Goal: Check status: Check status

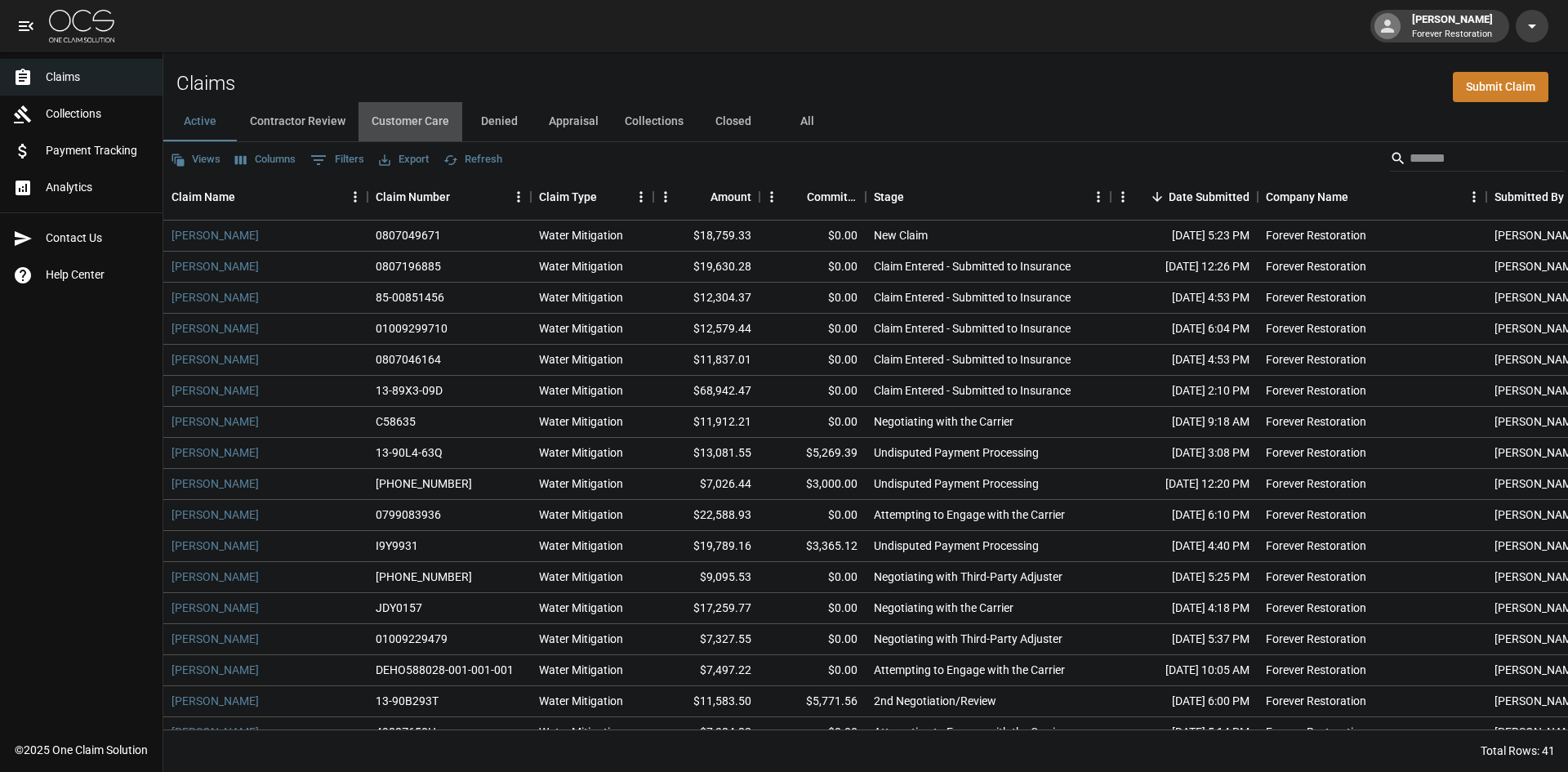
click at [419, 118] on button "Customer Care" at bounding box center [410, 121] width 103 height 39
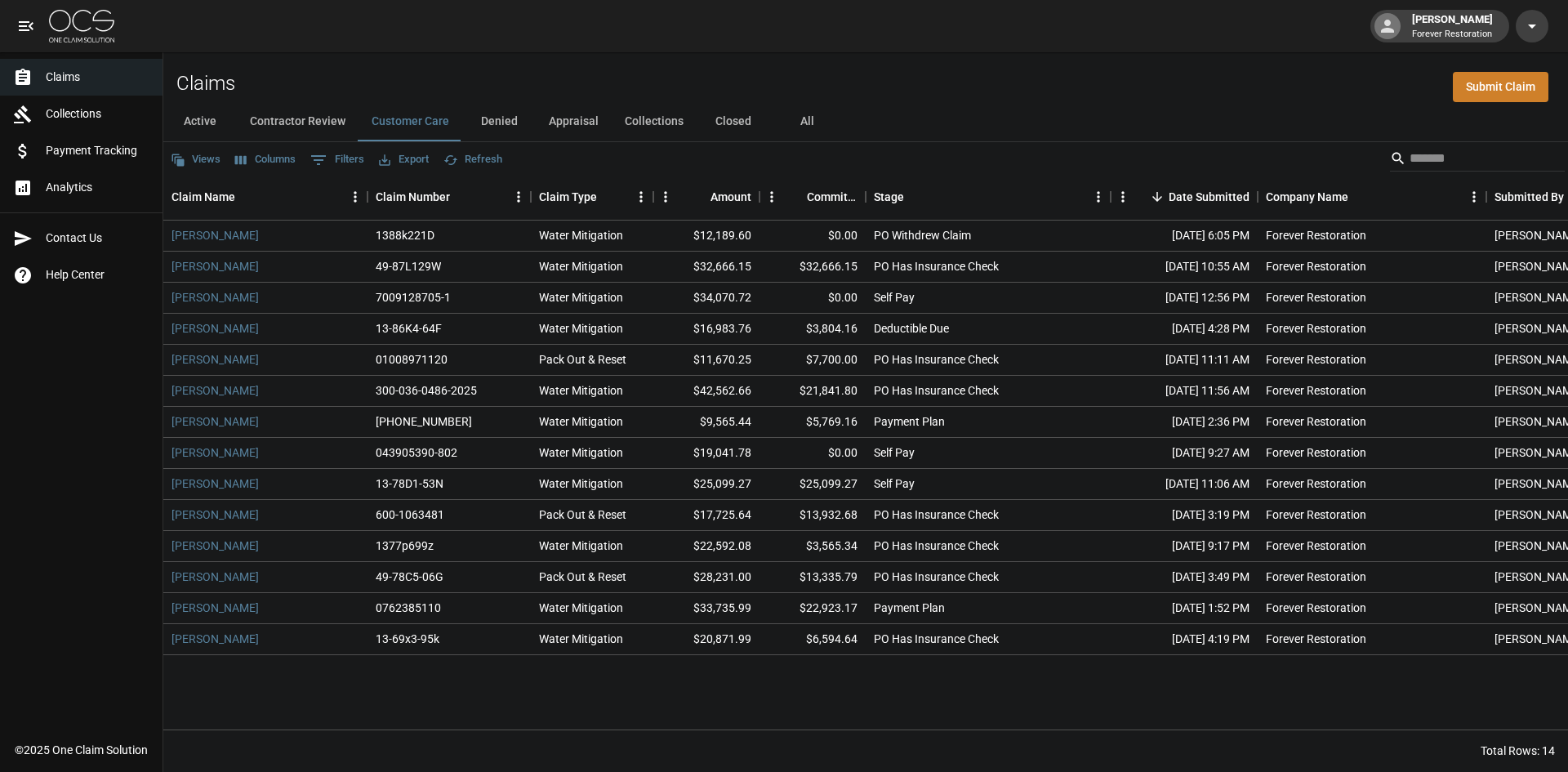
click at [472, 162] on button "Refresh" at bounding box center [473, 159] width 67 height 25
click at [210, 121] on button "Active" at bounding box center [201, 121] width 74 height 39
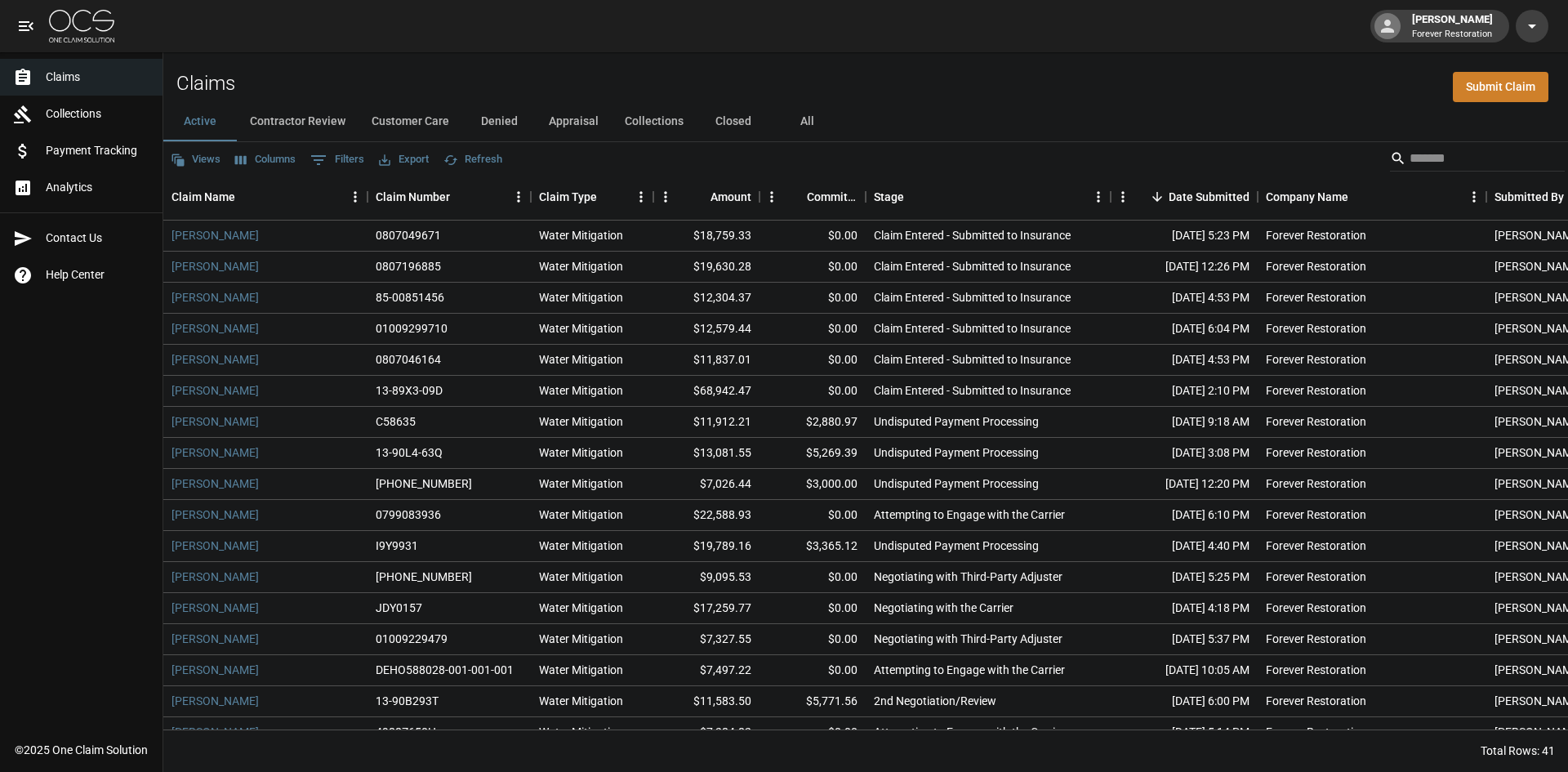
click at [390, 124] on button "Customer Care" at bounding box center [410, 121] width 103 height 39
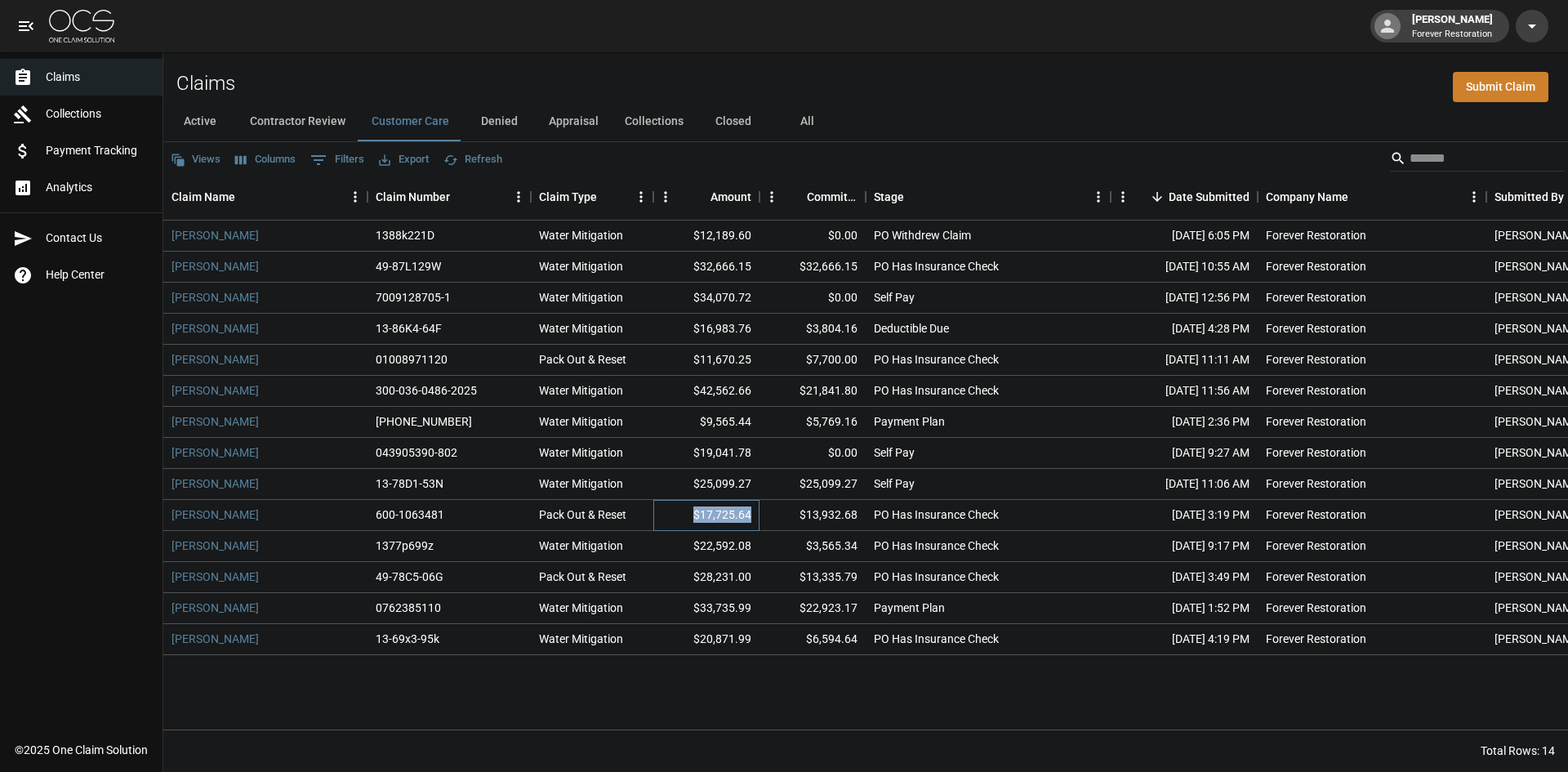
drag, startPoint x: 752, startPoint y: 515, endPoint x: 690, endPoint y: 517, distance: 62.0
click at [690, 517] on div "$17,725.64" at bounding box center [706, 516] width 106 height 31
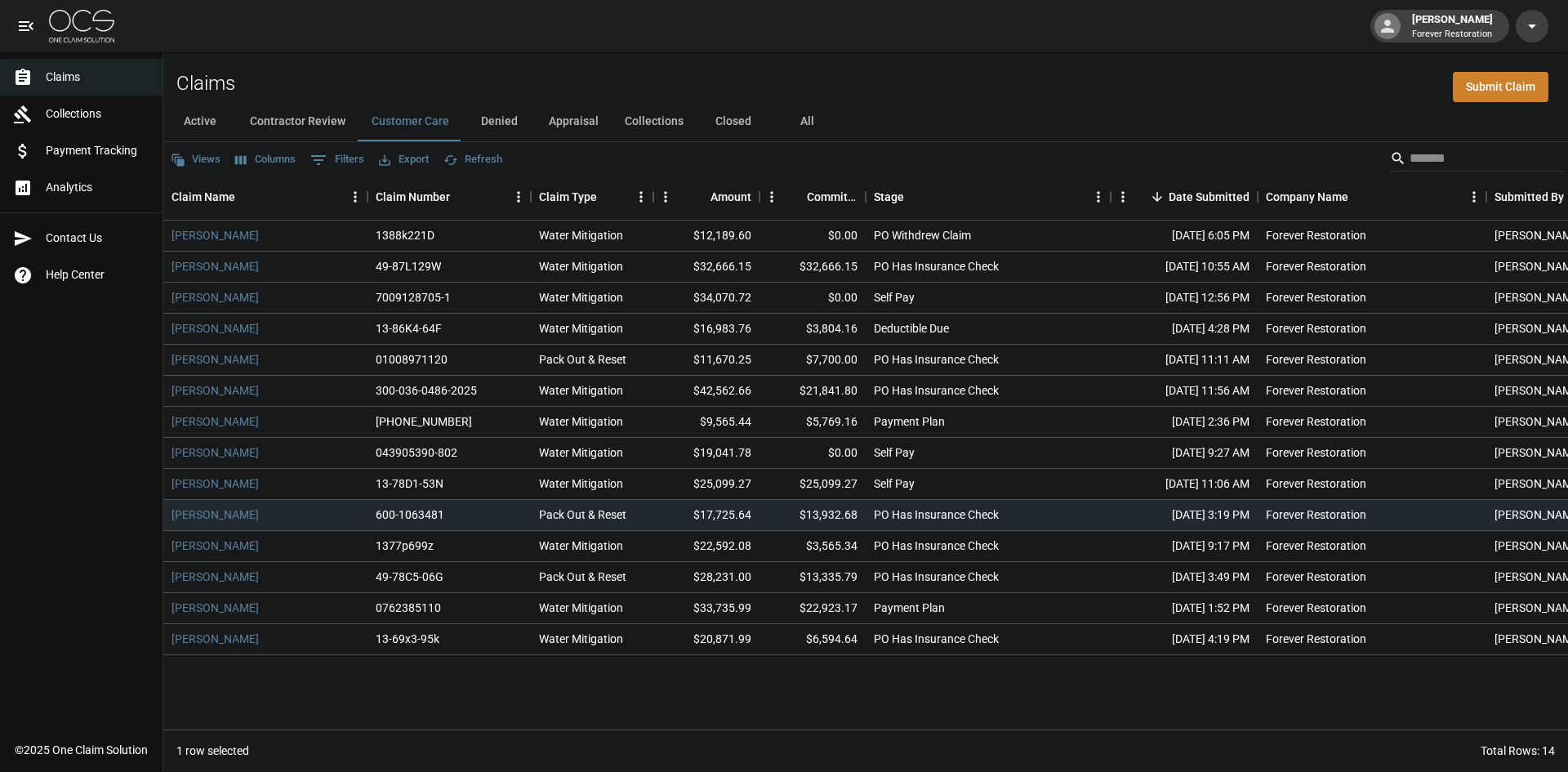
click at [77, 510] on div "Claims Collections Payment Tracking Analytics Contact Us Help Center" at bounding box center [81, 366] width 163 height 732
click at [567, 122] on button "Appraisal" at bounding box center [574, 121] width 76 height 39
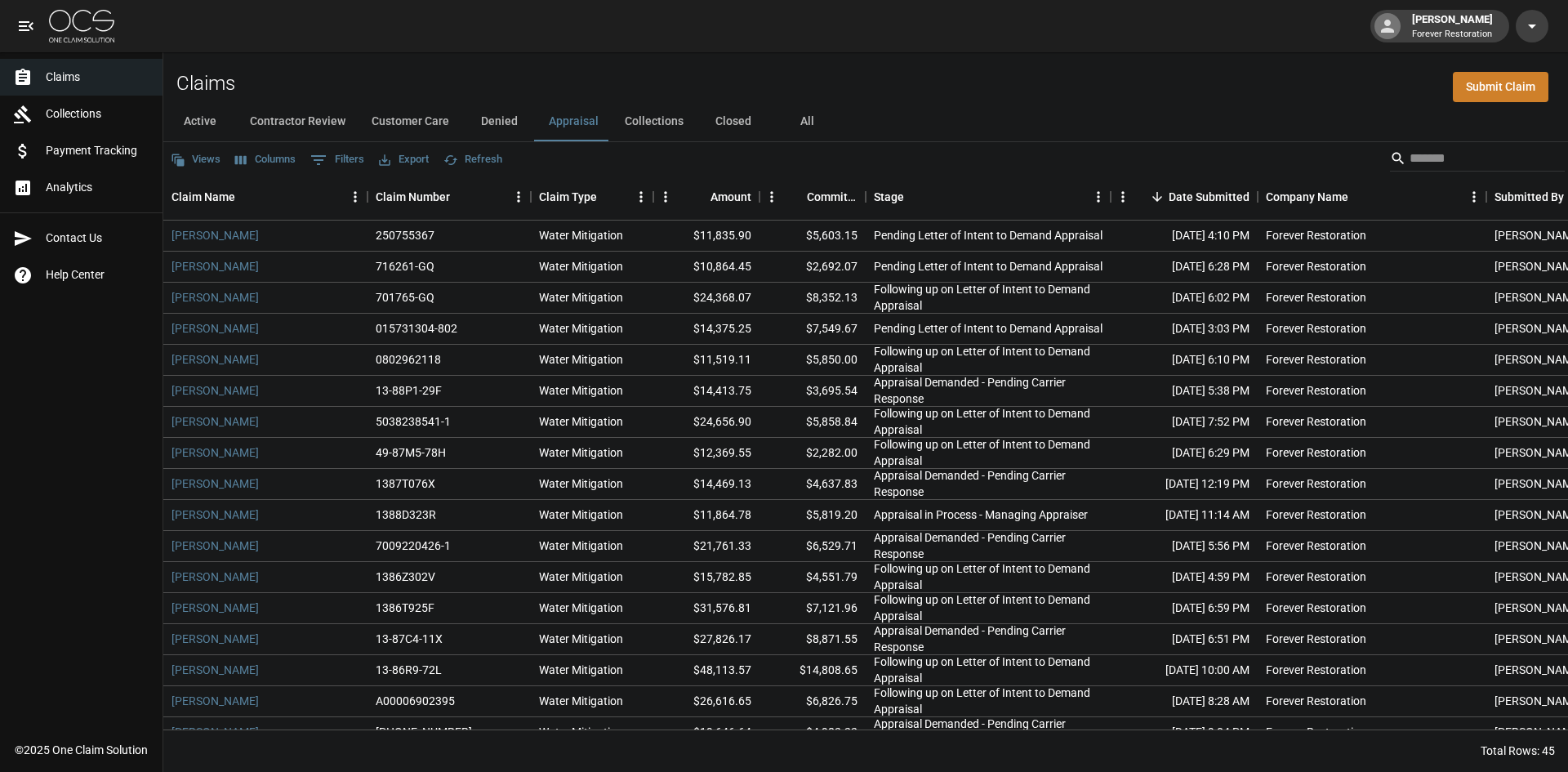
click at [411, 123] on button "Customer Care" at bounding box center [410, 121] width 103 height 39
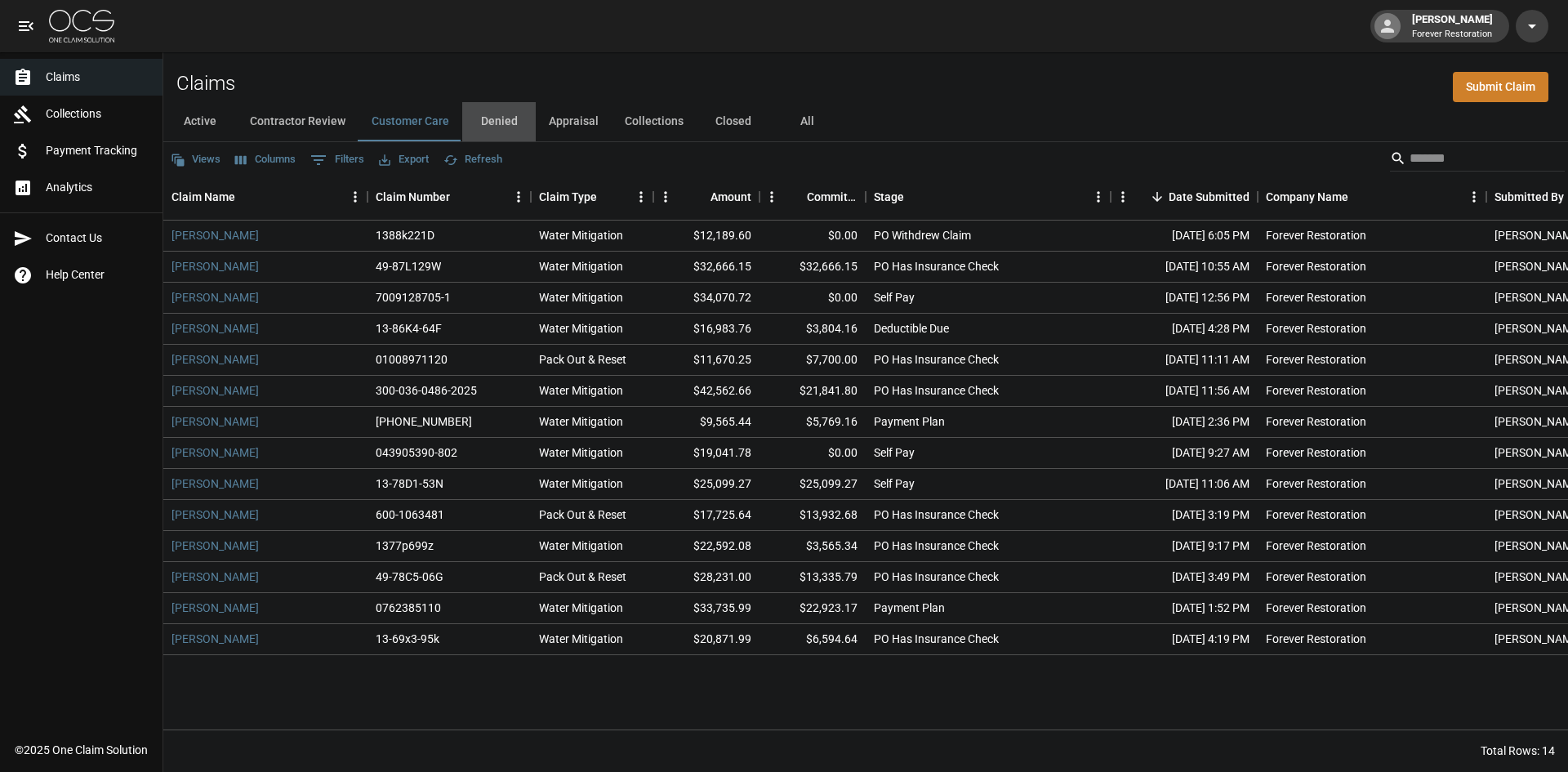
click at [487, 109] on button "Denied" at bounding box center [499, 121] width 74 height 39
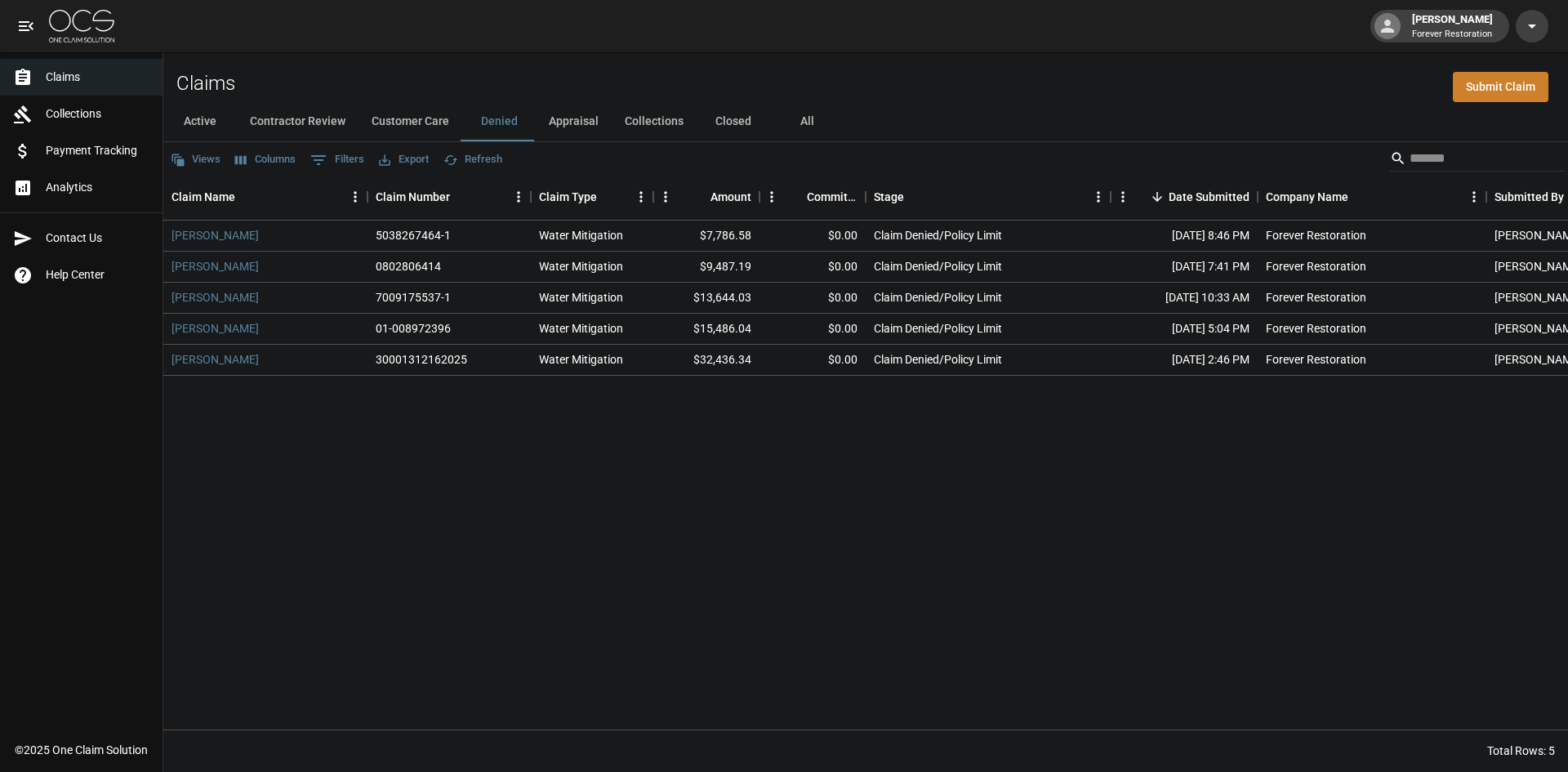
click at [402, 109] on button "Customer Care" at bounding box center [410, 121] width 103 height 39
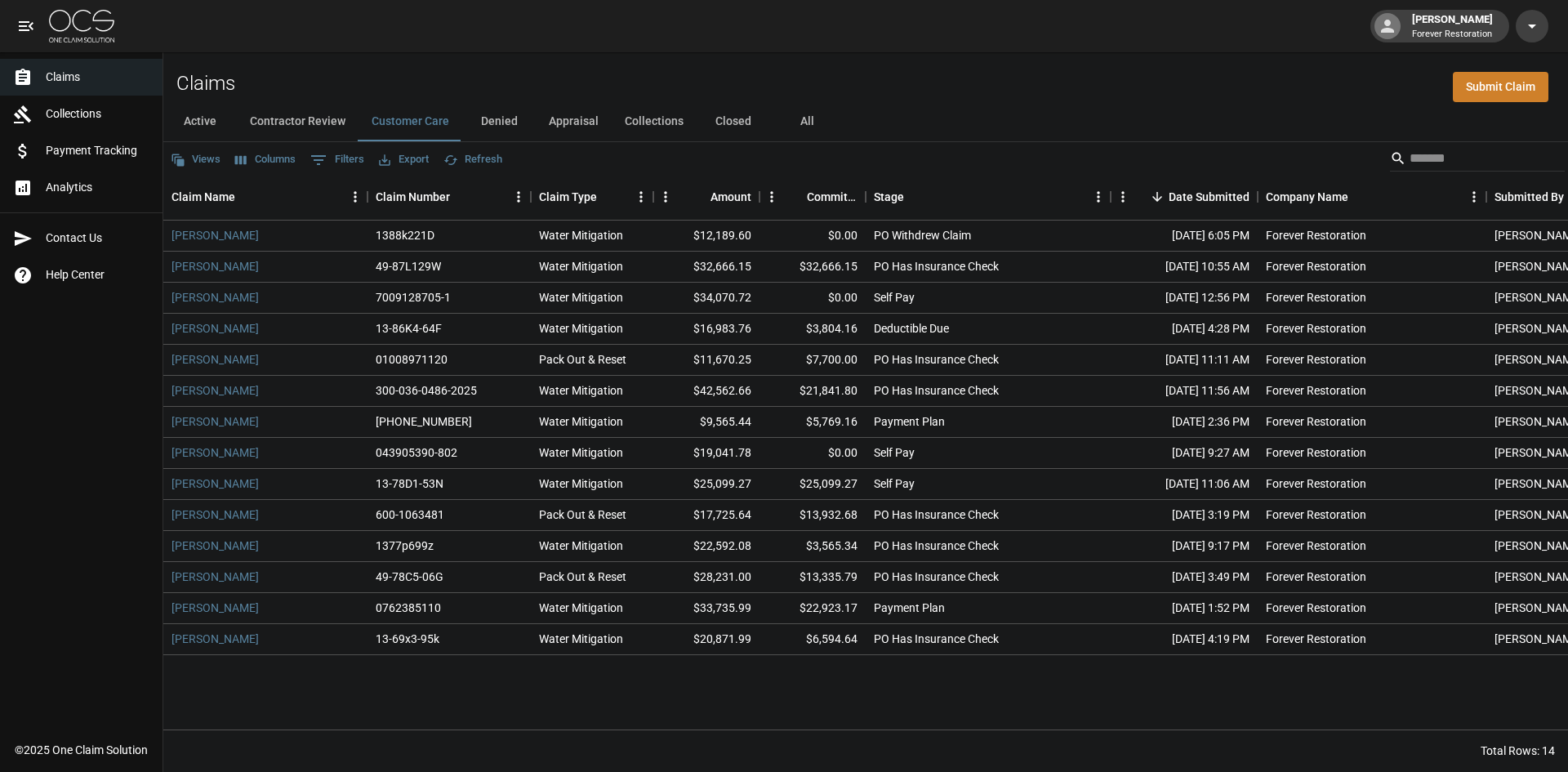
click at [271, 117] on button "Contractor Review" at bounding box center [298, 121] width 122 height 39
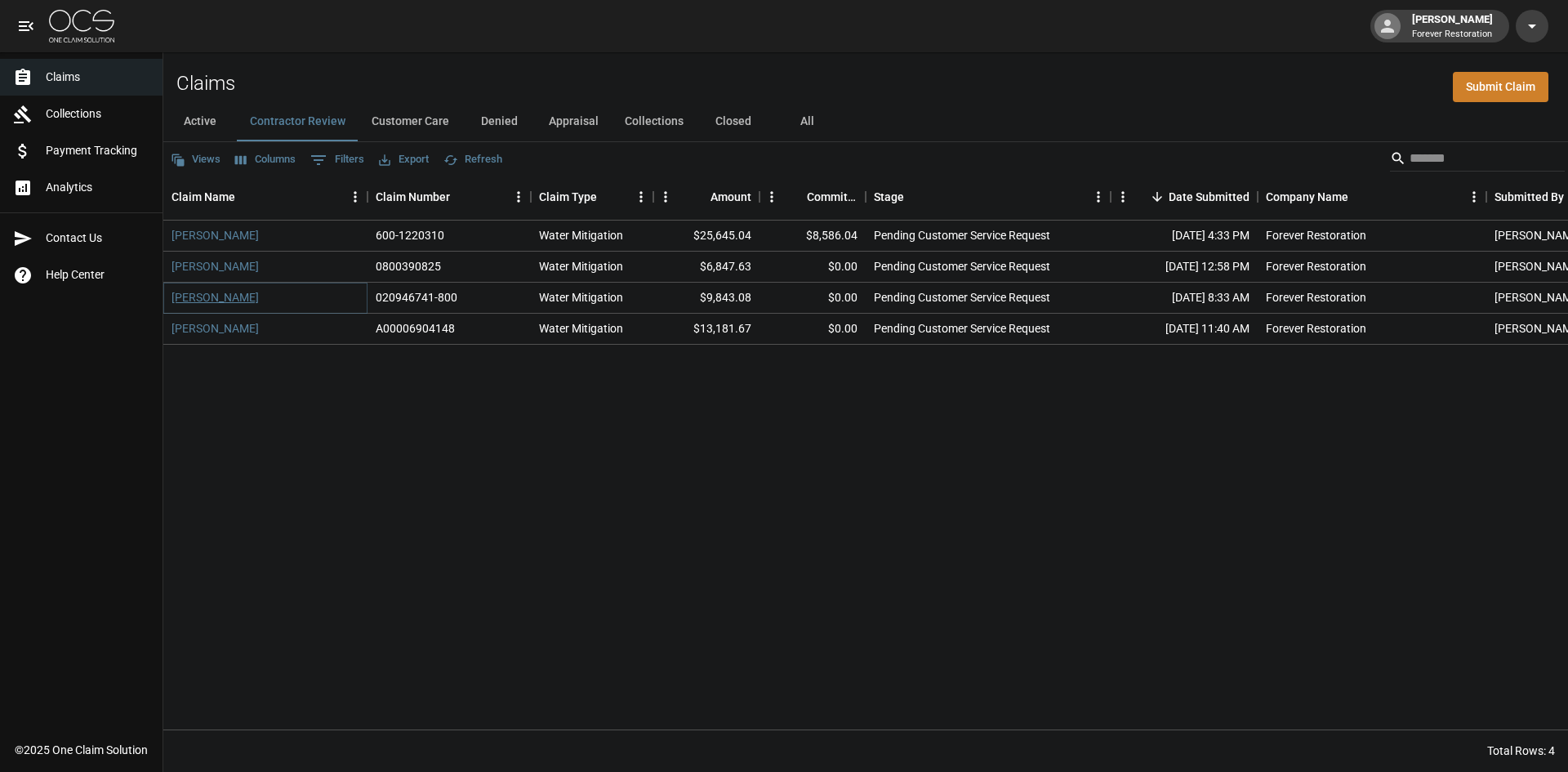
click at [209, 292] on link "[PERSON_NAME]" at bounding box center [215, 298] width 88 height 17
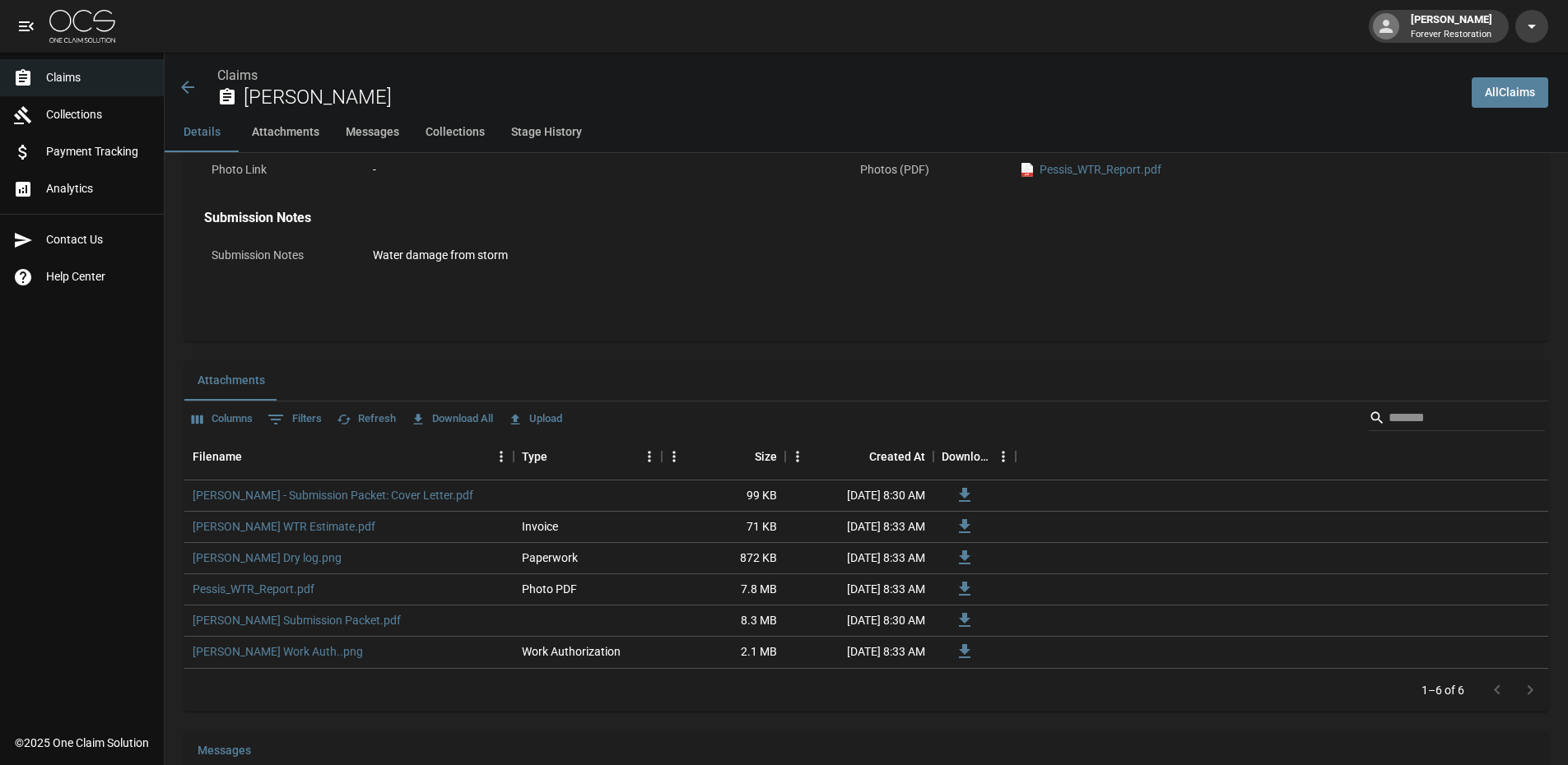
scroll to position [664, 0]
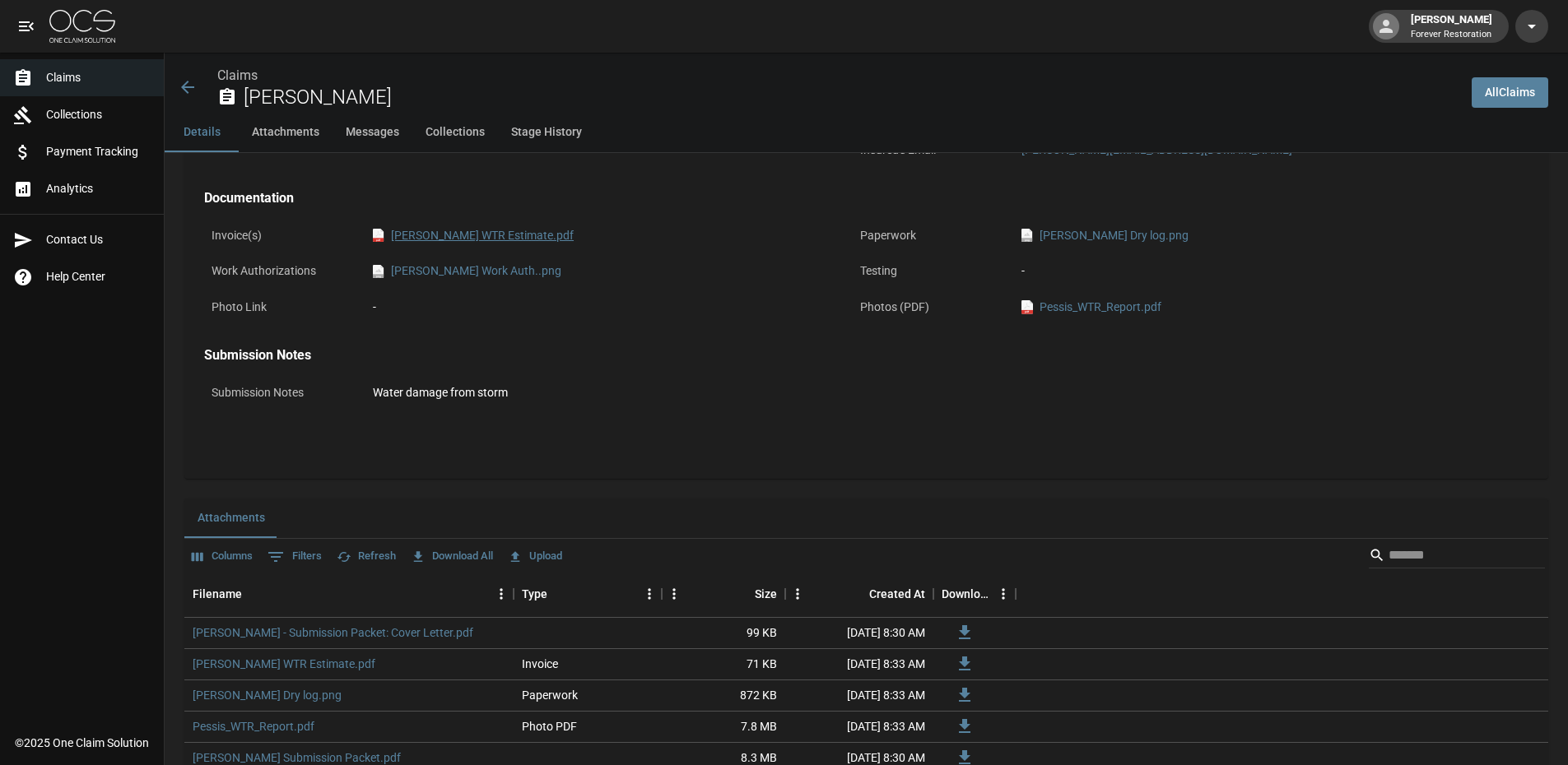
click at [457, 231] on link "pdf [PERSON_NAME] WTR Estimate.pdf" at bounding box center [473, 235] width 201 height 18
click at [186, 88] on icon at bounding box center [187, 87] width 13 height 13
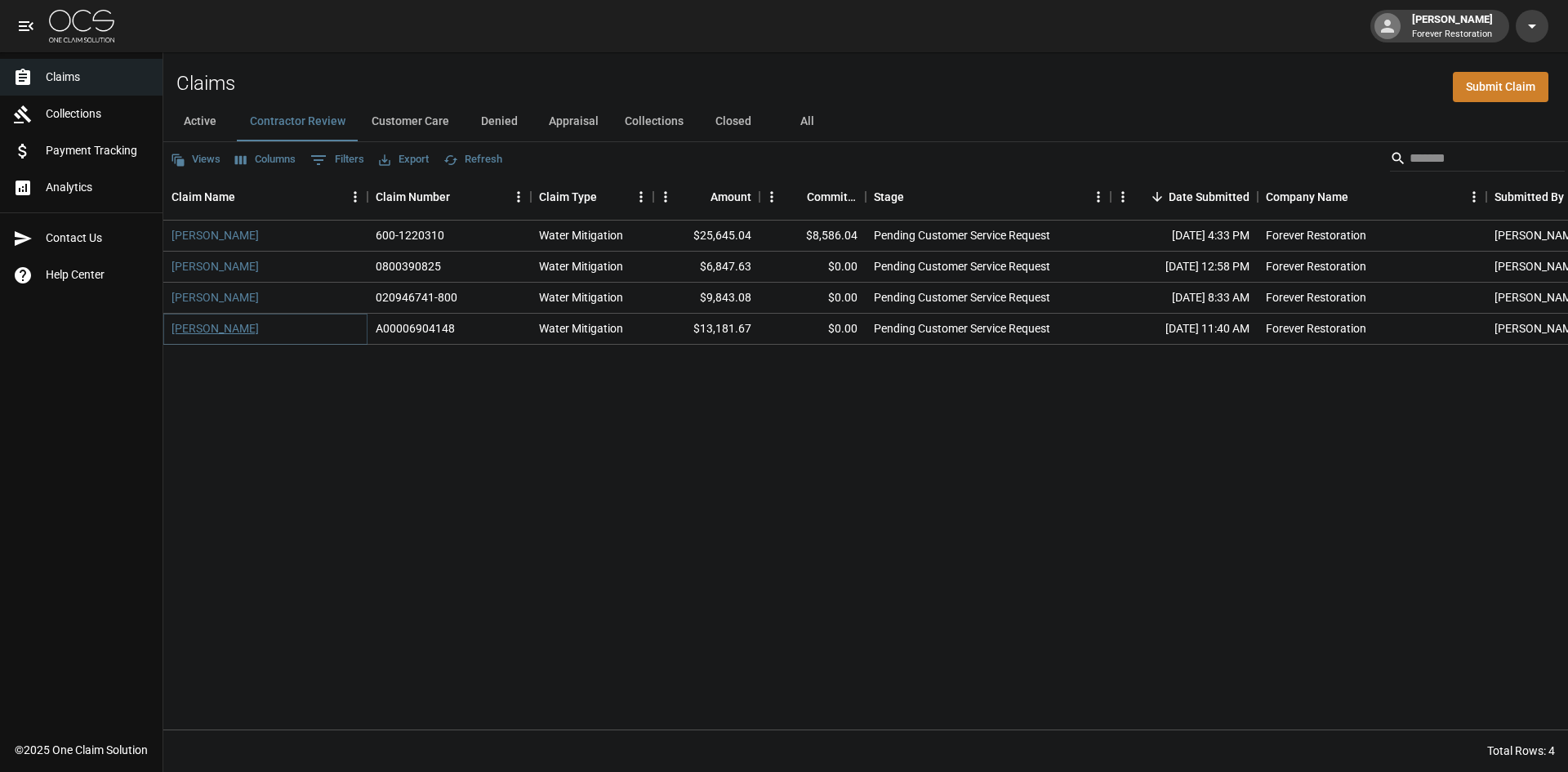
click at [188, 333] on link "[PERSON_NAME]" at bounding box center [215, 328] width 88 height 17
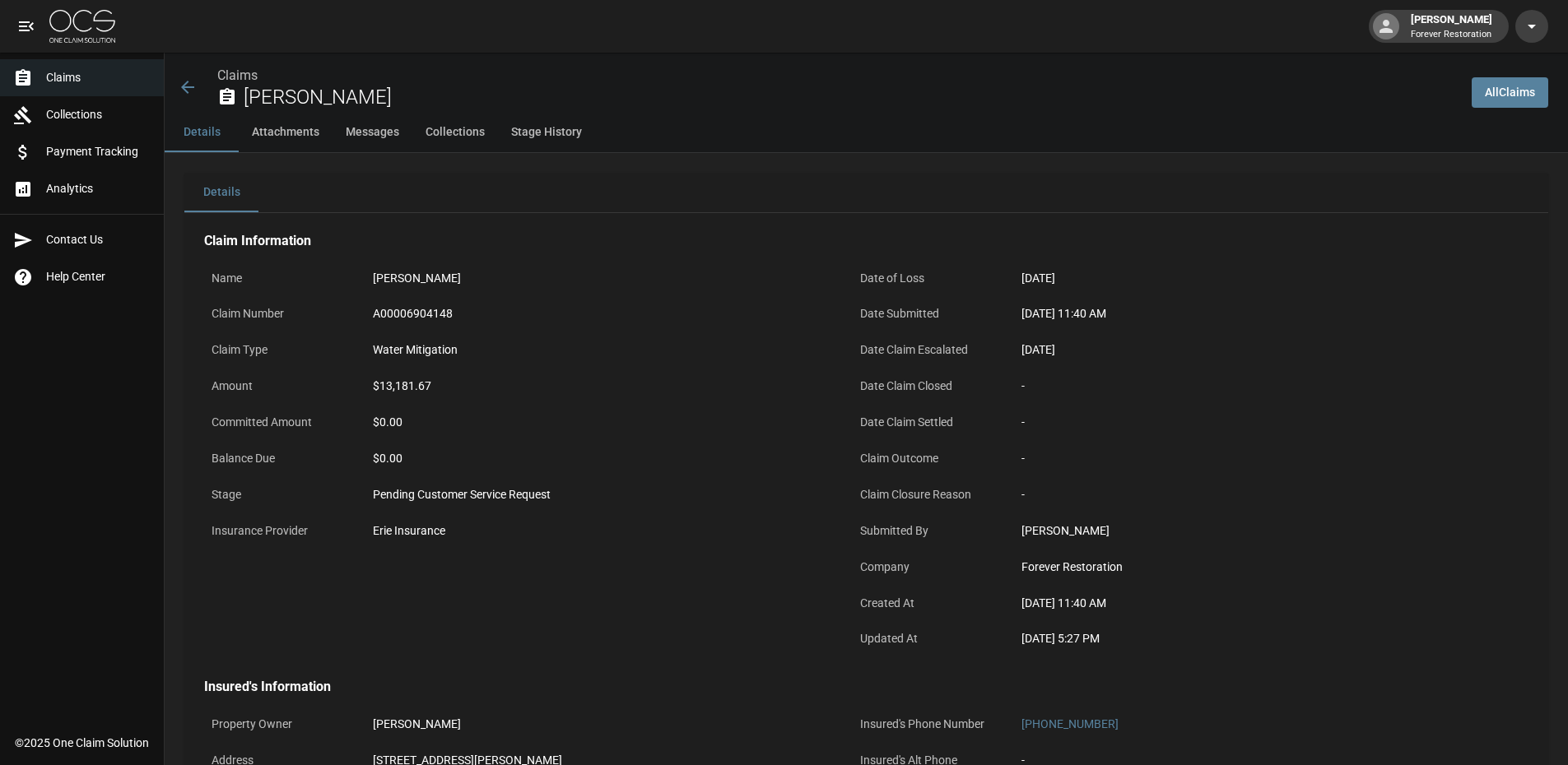
click at [191, 87] on icon at bounding box center [187, 87] width 20 height 20
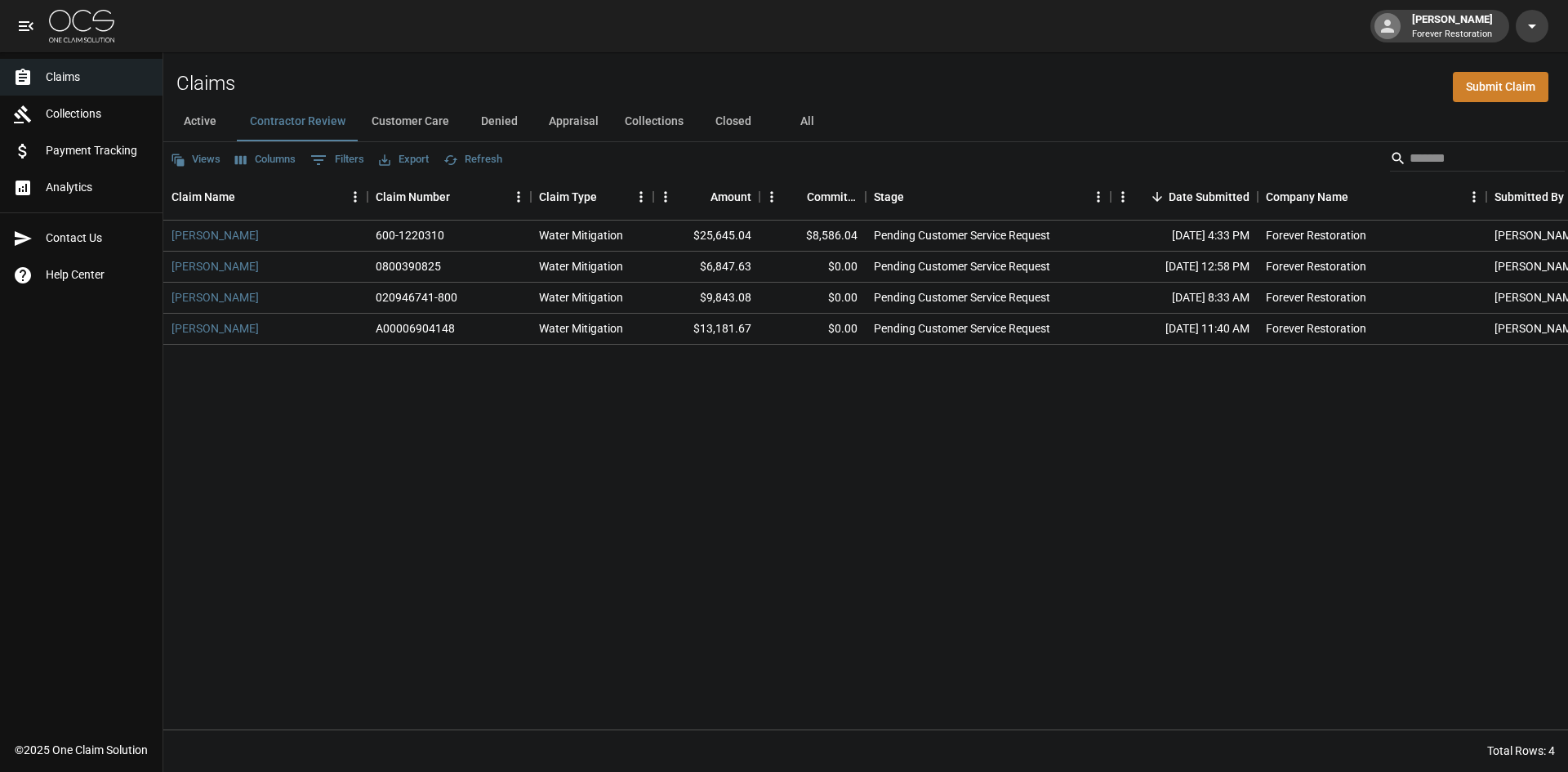
click at [198, 113] on button "Active" at bounding box center [201, 121] width 74 height 39
